Goal: Task Accomplishment & Management: Use online tool/utility

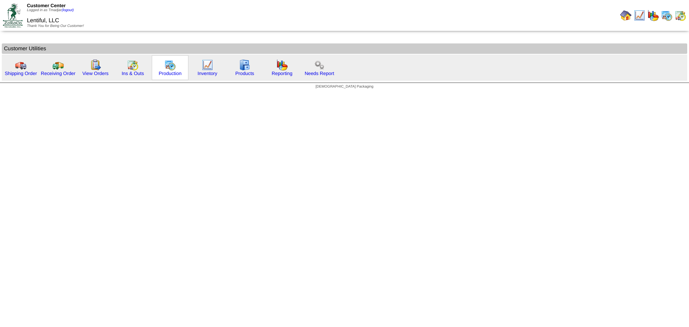
click at [163, 67] on div "Production" at bounding box center [170, 67] width 37 height 25
click at [171, 67] on img at bounding box center [169, 64] width 11 height 11
